Goal: Information Seeking & Learning: Learn about a topic

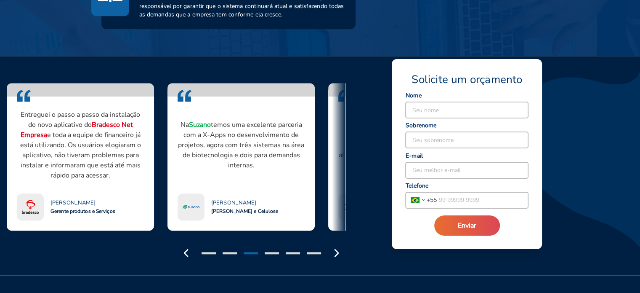
scroll to position [674, 0]
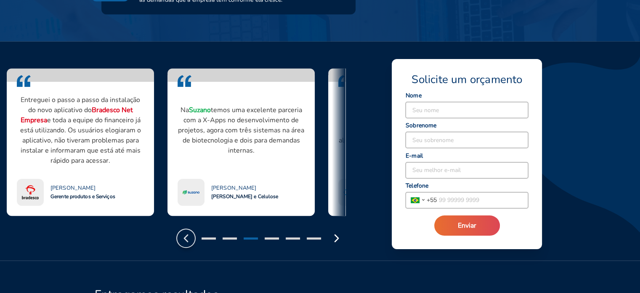
click at [187, 239] on polyline "button" at bounding box center [185, 238] width 3 height 7
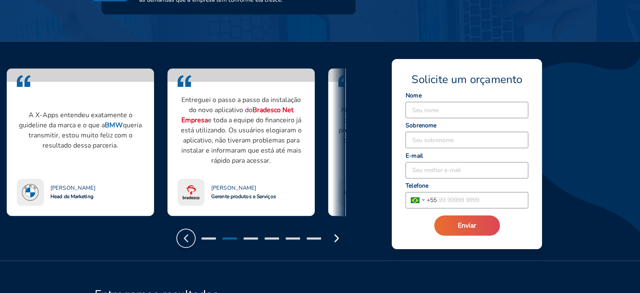
click at [187, 239] on polyline "button" at bounding box center [185, 238] width 3 height 7
click at [186, 239] on polyline "button" at bounding box center [185, 238] width 3 height 7
click at [188, 239] on icon "button" at bounding box center [185, 237] width 13 height 13
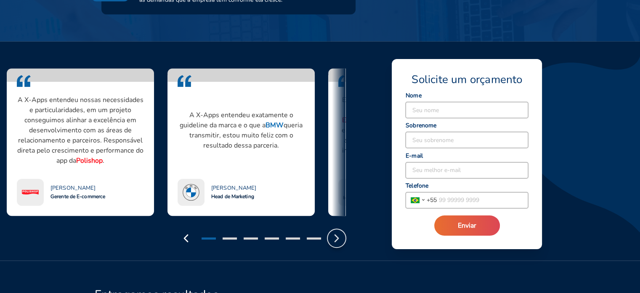
click at [335, 236] on icon "button" at bounding box center [336, 237] width 13 height 13
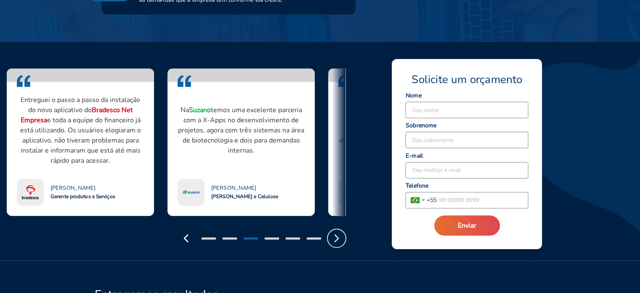
click at [335, 233] on icon "button" at bounding box center [336, 237] width 13 height 13
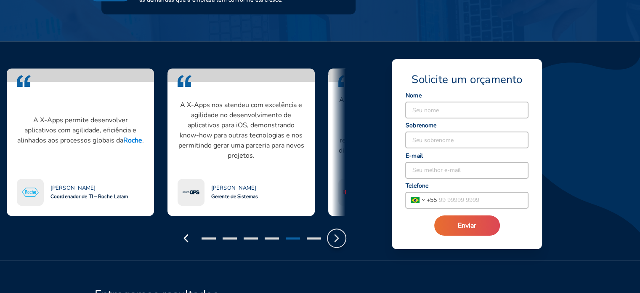
click at [335, 233] on icon "button" at bounding box center [336, 237] width 13 height 13
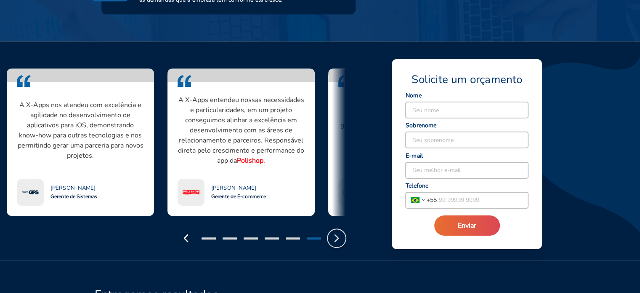
click at [335, 233] on icon "button" at bounding box center [336, 237] width 13 height 13
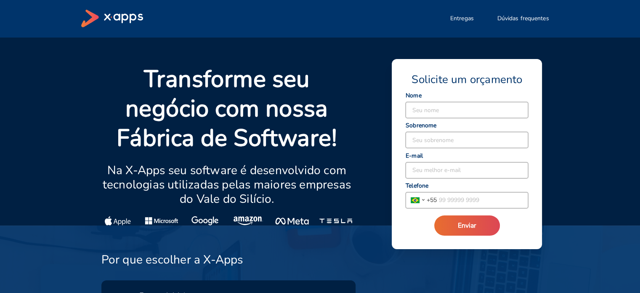
scroll to position [0, 0]
click at [470, 18] on span "Entregas" at bounding box center [463, 19] width 24 height 8
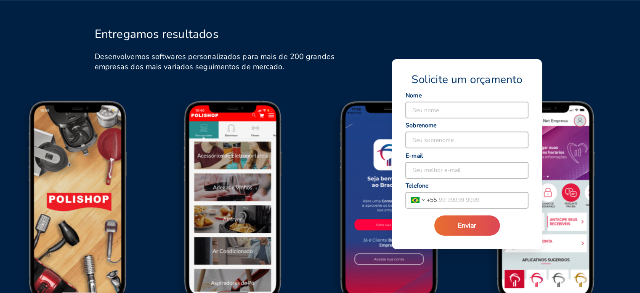
scroll to position [976, 0]
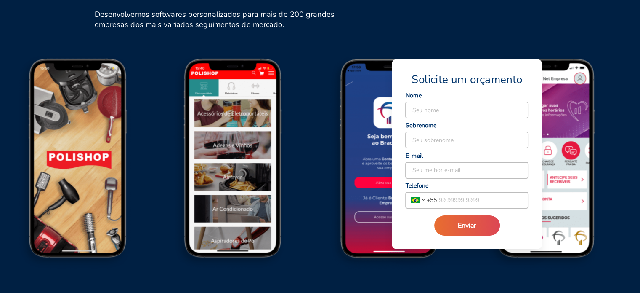
drag, startPoint x: 188, startPoint y: 187, endPoint x: 288, endPoint y: 184, distance: 100.7
click at [297, 184] on img at bounding box center [235, 164] width 157 height 217
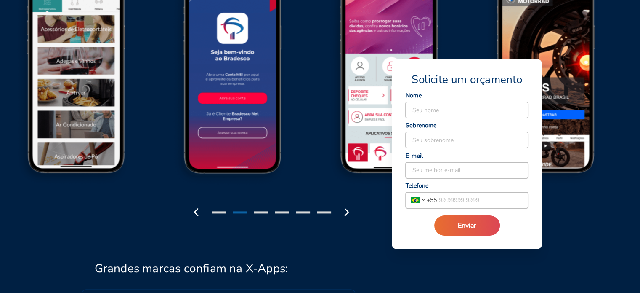
scroll to position [1018, 0]
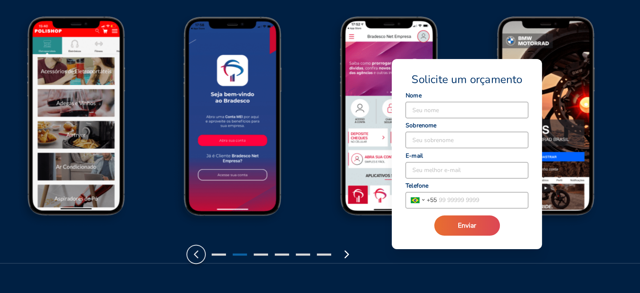
click at [197, 253] on icon "button" at bounding box center [195, 253] width 13 height 13
click at [344, 252] on icon "button" at bounding box center [346, 253] width 13 height 13
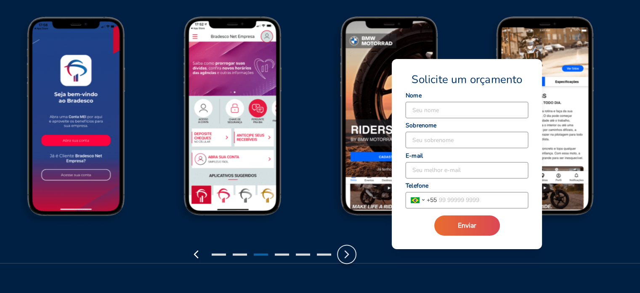
click at [344, 253] on icon "button" at bounding box center [346, 253] width 13 height 13
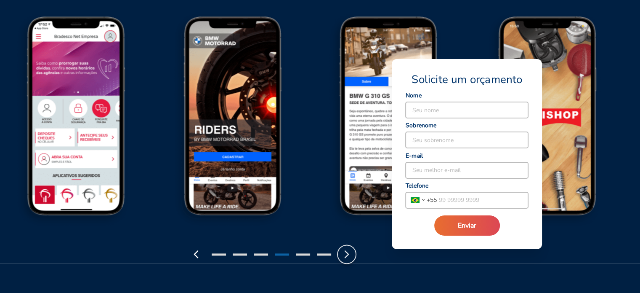
click at [344, 253] on icon "button" at bounding box center [346, 253] width 13 height 13
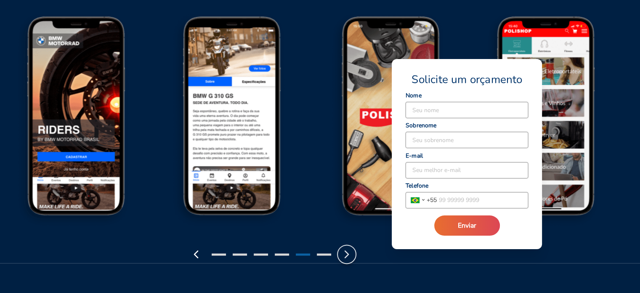
click at [344, 253] on icon "button" at bounding box center [346, 253] width 13 height 13
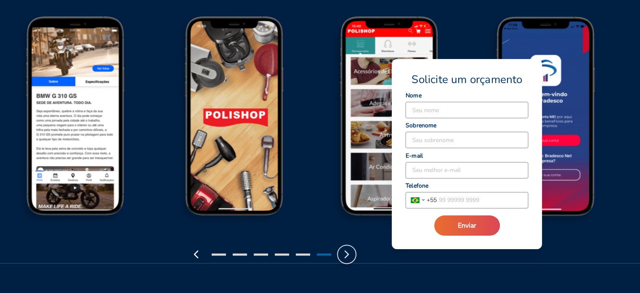
click at [344, 253] on icon "button" at bounding box center [346, 253] width 13 height 13
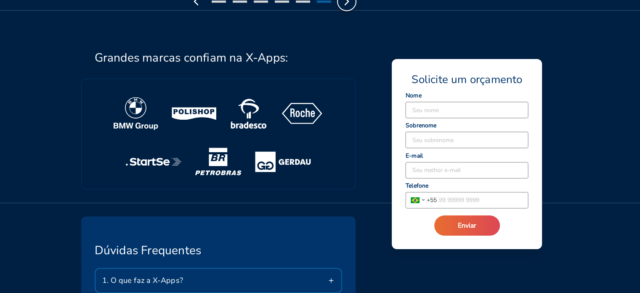
scroll to position [1439, 0]
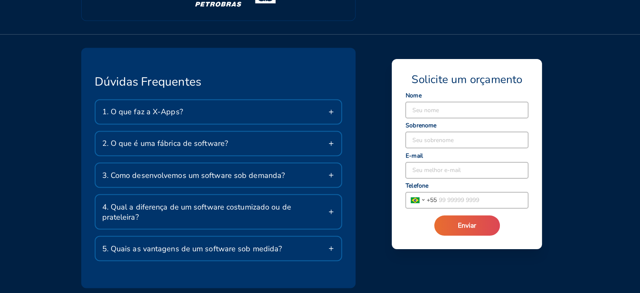
click at [332, 143] on line at bounding box center [331, 143] width 4 height 0
